Goal: Transaction & Acquisition: Obtain resource

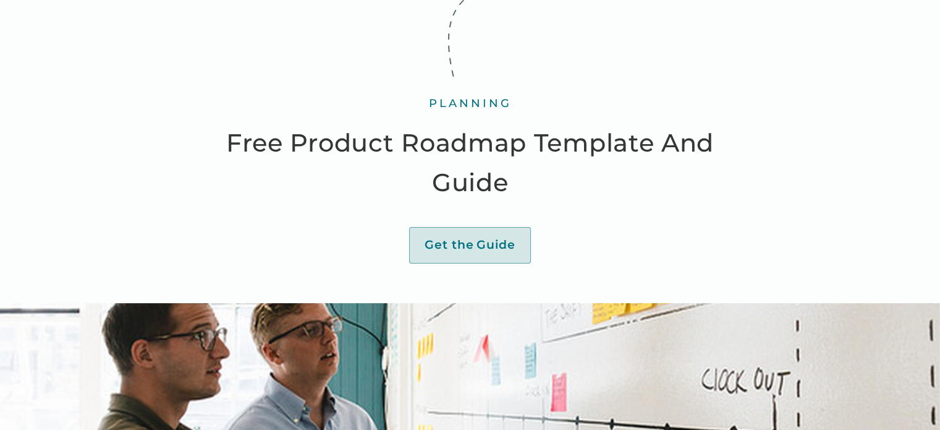
scroll to position [62, 0]
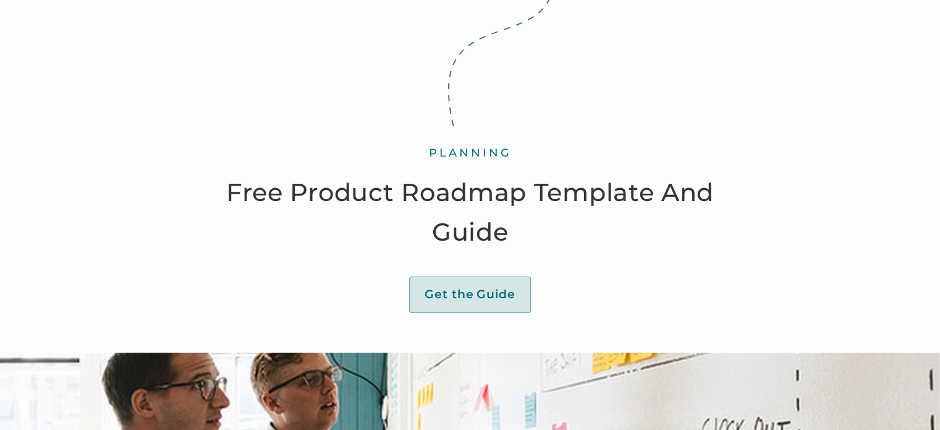
click at [484, 292] on div "Guide" at bounding box center [496, 294] width 39 height 15
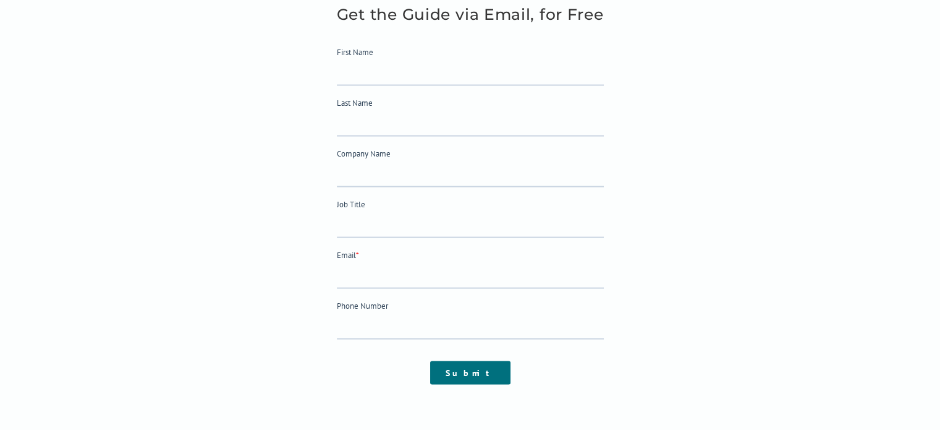
scroll to position [2500, 0]
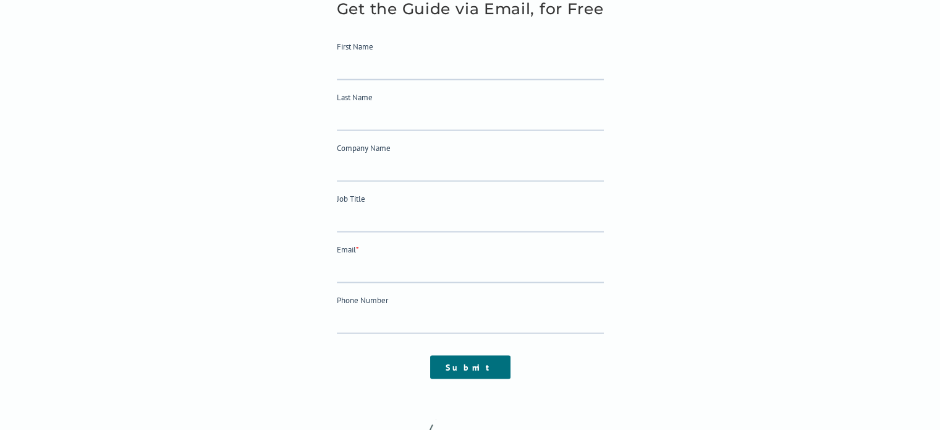
click at [374, 69] on input "First Name" at bounding box center [469, 68] width 267 height 25
type input "[PERSON_NAME]"
type input "Imertreijs"
type input "b"
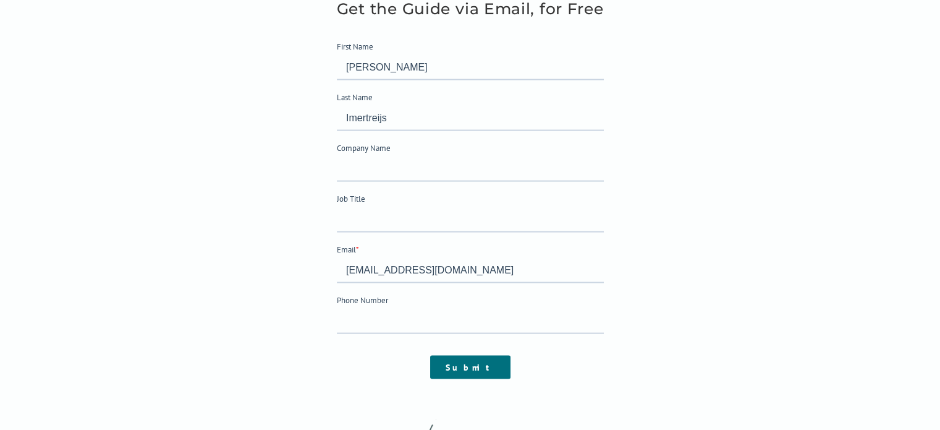
type input "[EMAIL_ADDRESS][DOMAIN_NAME]"
drag, startPoint x: 412, startPoint y: 119, endPoint x: 643, endPoint y: 163, distance: 235.3
click at [336, 119] on html "First Name [PERSON_NAME] Last Name Imertreijs Company Name Job Title Email * [E…" at bounding box center [469, 221] width 267 height 360
click at [467, 363] on input "Submit" at bounding box center [470, 366] width 80 height 23
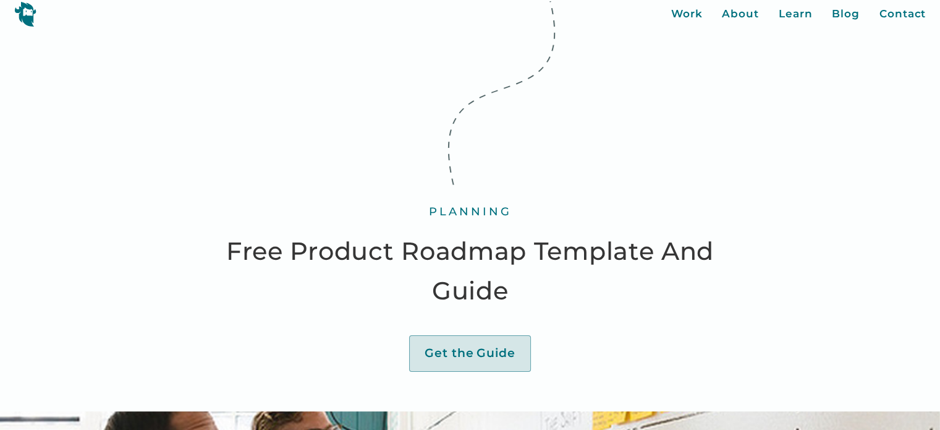
scroll to position [0, 0]
